Goal: Information Seeking & Learning: Compare options

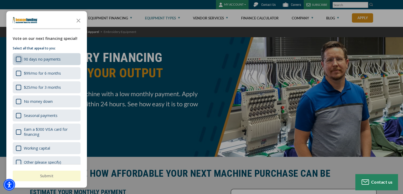
click at [19, 59] on div "90 days no payments" at bounding box center [18, 58] width 5 height 5
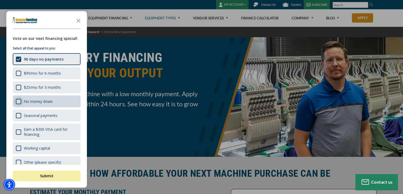
click at [19, 100] on div "No money down" at bounding box center [18, 101] width 5 height 5
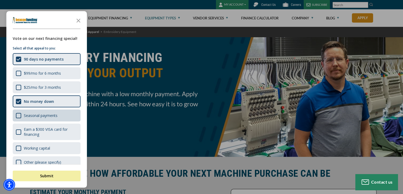
click at [37, 114] on div "Seasonal payments" at bounding box center [41, 115] width 34 height 5
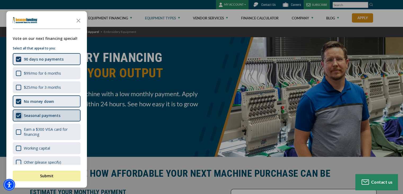
click at [20, 113] on div "Shape" at bounding box center [18, 115] width 5 height 5
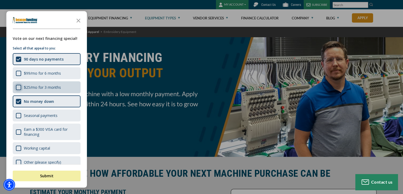
click at [20, 86] on div "$25/mo for 3 months" at bounding box center [18, 87] width 5 height 5
click at [18, 87] on div "Shape" at bounding box center [18, 87] width 5 height 5
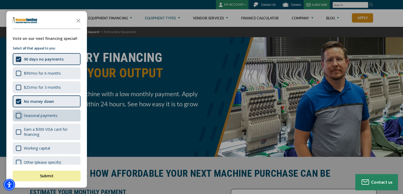
click at [18, 115] on div "Seasonal payments" at bounding box center [18, 115] width 5 height 5
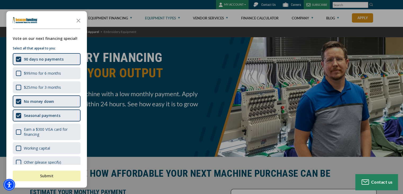
click at [55, 177] on button "Submit" at bounding box center [47, 175] width 68 height 11
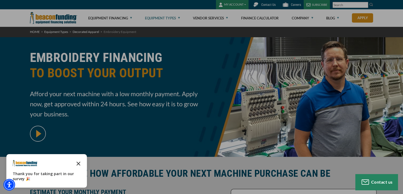
click at [78, 163] on polygon "Close the survey" at bounding box center [79, 163] width 4 height 4
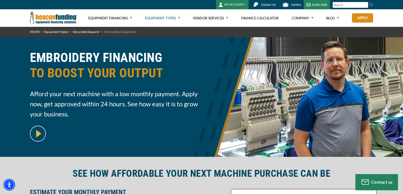
drag, startPoint x: 78, startPoint y: 163, endPoint x: 218, endPoint y: 73, distance: 165.9
click at [218, 73] on div "EMBROIDERY FINANCING TO BOOST YOUR OUTPUT Afford your next machine with a low m…" at bounding box center [202, 96] width 350 height 103
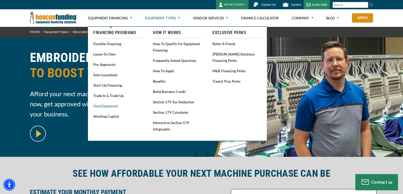
click at [113, 106] on link "Used Equipment" at bounding box center [117, 105] width 49 height 7
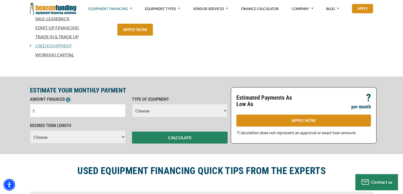
scroll to position [165, 0]
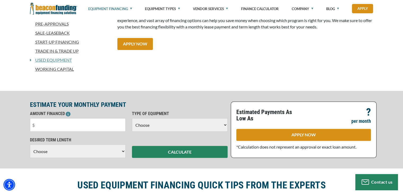
click at [225, 122] on select "Choose Backhoe Boom/Bucket Truck Chipper Commercial Mower Crane DTG/DTF Printin…" at bounding box center [180, 124] width 96 height 13
select select "1"
click at [132, 118] on select "Choose Backhoe Boom/Bucket Truck Chipper Commercial Mower Crane DTG/DTF Printin…" at bounding box center [180, 124] width 96 height 13
click at [86, 124] on input "text" at bounding box center [78, 124] width 96 height 13
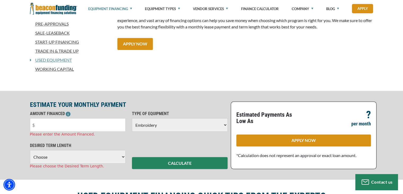
click at [122, 151] on select "Choose 36 Months 48 Months 60 Months" at bounding box center [78, 156] width 96 height 13
select select "36"
click at [30, 150] on select "Choose 36 Months 48 Months 60 Months" at bounding box center [78, 156] width 96 height 13
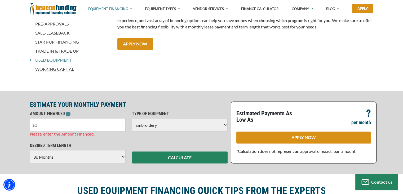
click at [92, 124] on input "text" at bounding box center [78, 124] width 96 height 13
type input "$10,000"
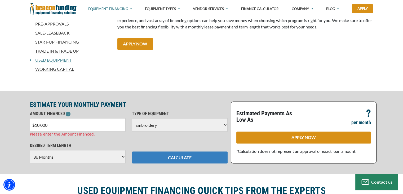
click at [185, 154] on button "CALCULATE" at bounding box center [180, 157] width 96 height 12
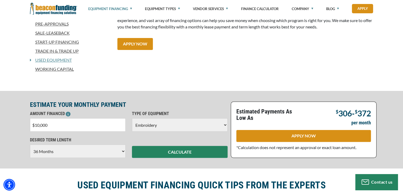
click at [123, 150] on select "Choose 36 Months 48 Months 60 Months" at bounding box center [78, 150] width 96 height 13
select select "60"
click at [30, 144] on select "Choose 36 Months 48 Months 60 Months" at bounding box center [78, 150] width 96 height 13
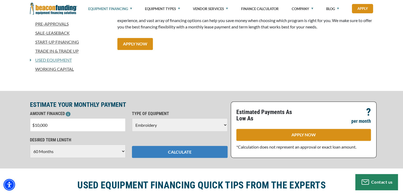
click at [177, 148] on button "CALCULATE" at bounding box center [180, 152] width 96 height 12
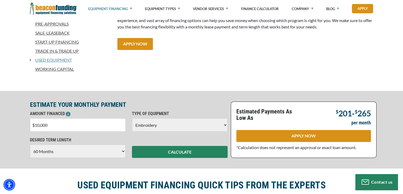
click at [53, 43] on link "Start-Up Financing" at bounding box center [70, 42] width 81 height 6
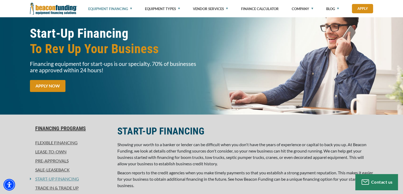
scroll to position [53, 0]
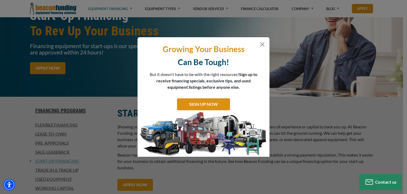
click at [403, 141] on body "Skip to main content Enable accessibility for low vision Open the accessibility…" at bounding box center [203, 44] width 407 height 194
click at [260, 45] on button "Close" at bounding box center [262, 44] width 6 height 6
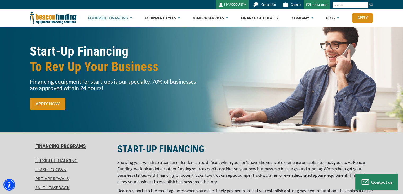
scroll to position [0, 0]
